Goal: Navigation & Orientation: Find specific page/section

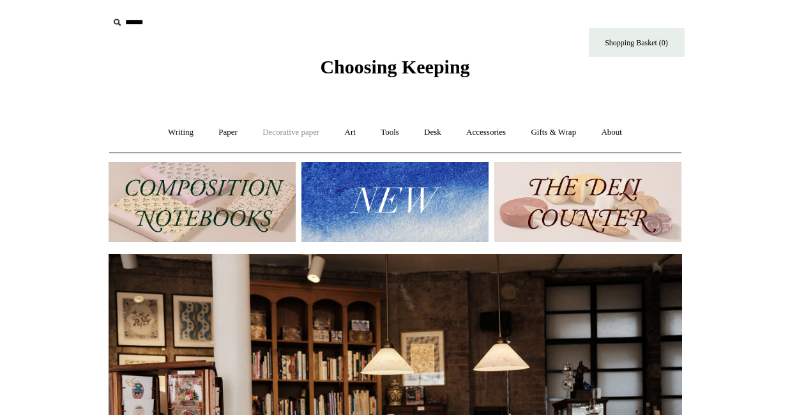
click at [305, 133] on link "Decorative paper +" at bounding box center [291, 133] width 80 height 34
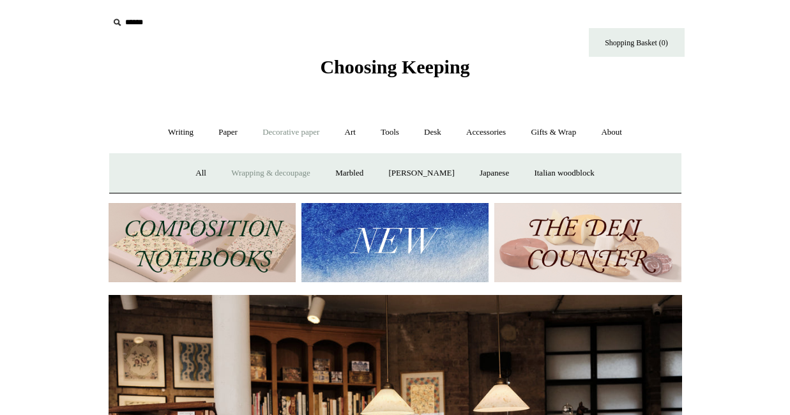
click at [287, 172] on link "Wrapping & decoupage" at bounding box center [271, 174] width 102 height 34
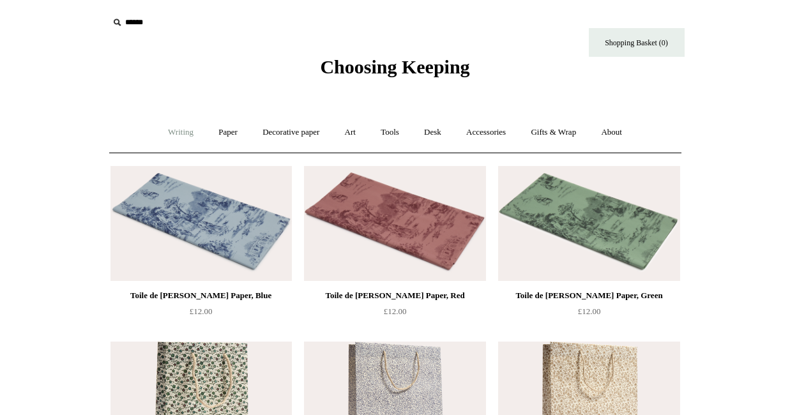
click at [181, 134] on link "Writing +" at bounding box center [181, 133] width 49 height 34
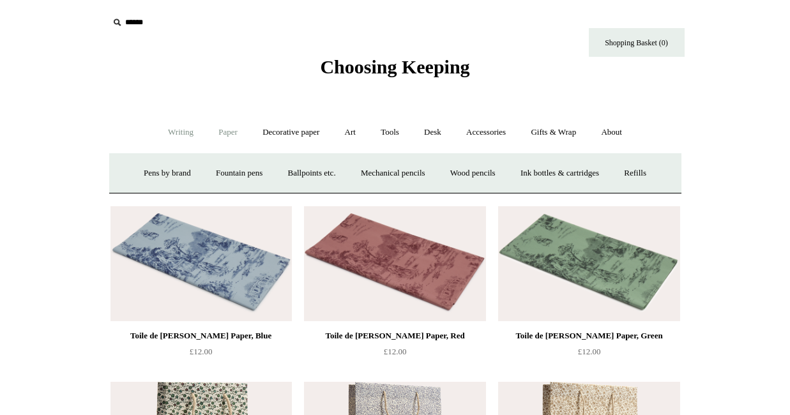
click at [232, 134] on link "Paper +" at bounding box center [228, 133] width 42 height 34
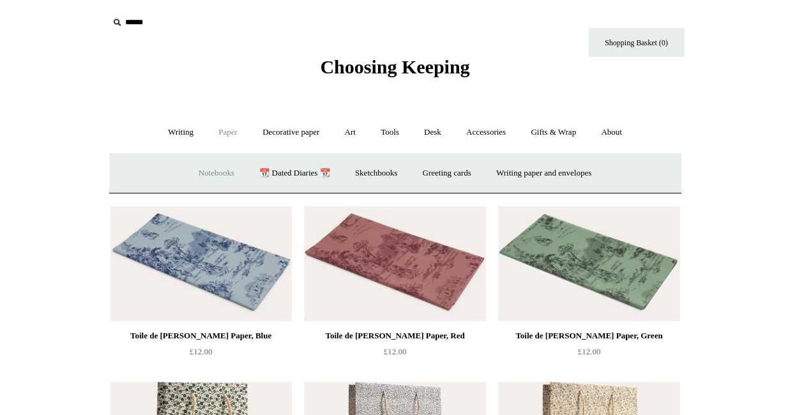
click at [218, 171] on link "Notebooks +" at bounding box center [216, 174] width 59 height 34
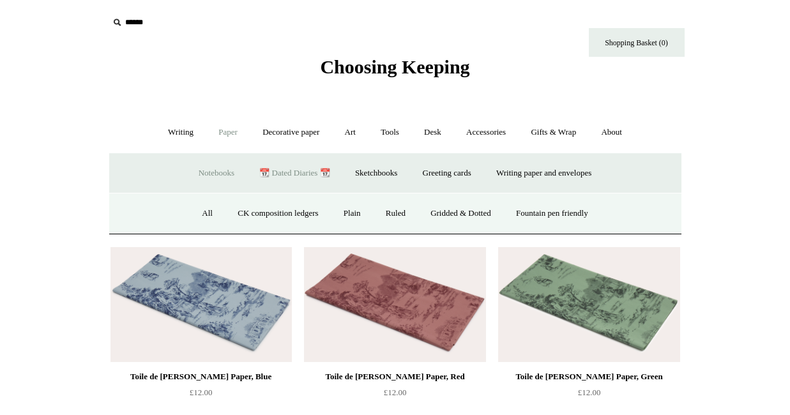
click at [291, 170] on link "📆 Dated Diaries 📆" at bounding box center [294, 174] width 93 height 34
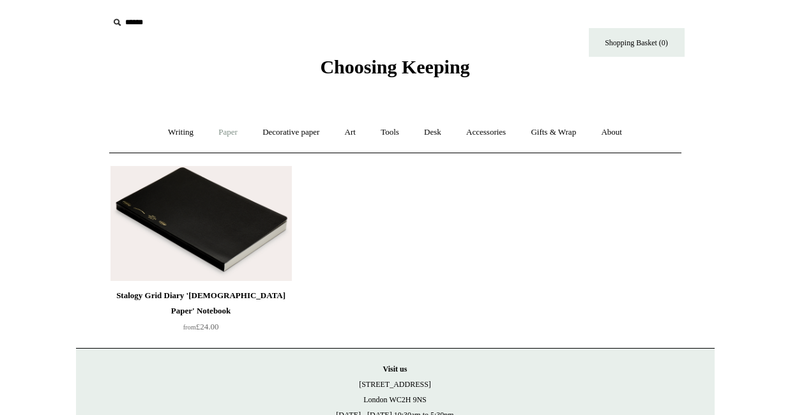
click at [231, 137] on link "Paper +" at bounding box center [228, 133] width 42 height 34
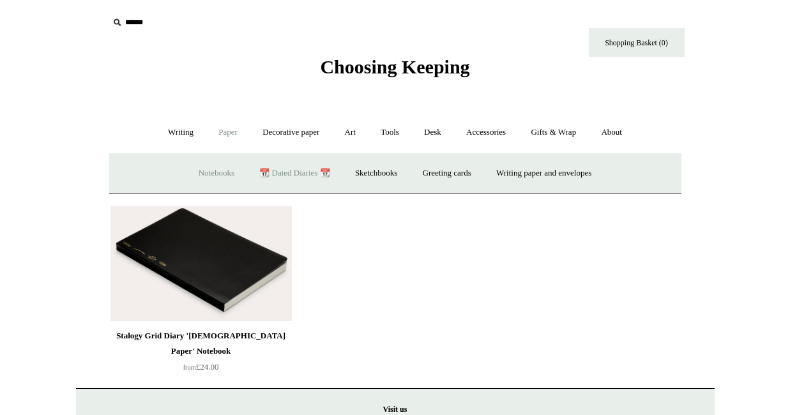
click at [217, 176] on link "Notebooks +" at bounding box center [216, 174] width 59 height 34
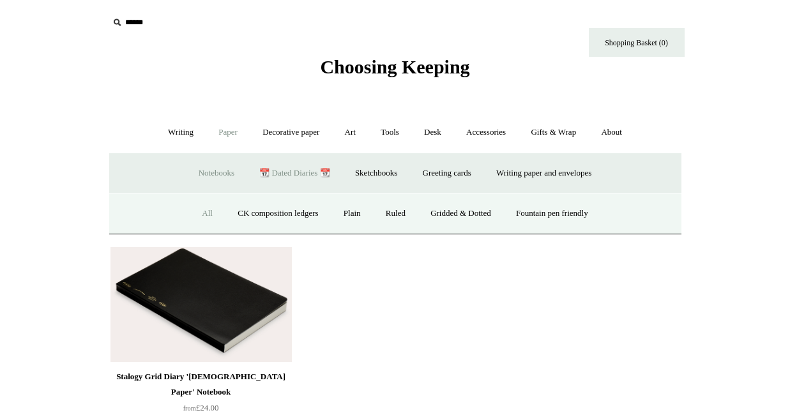
click at [195, 213] on link "All" at bounding box center [207, 214] width 34 height 34
